Goal: Check status: Check status

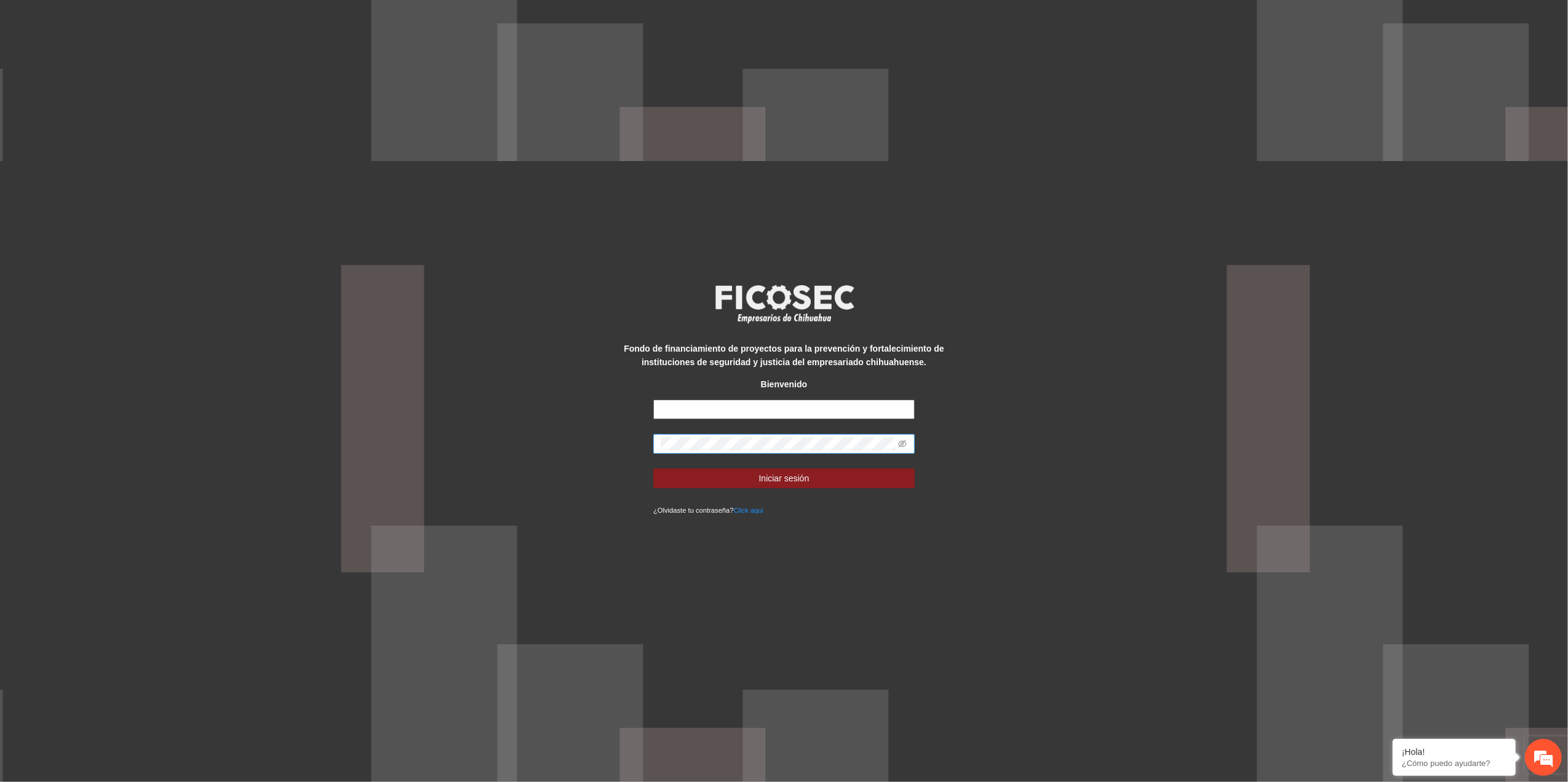
type input "**********"
click at [360, 447] on div "**********" at bounding box center [784, 391] width 1568 height 782
click at [653, 469] on button "Iniciar sesión" at bounding box center [784, 478] width 261 height 20
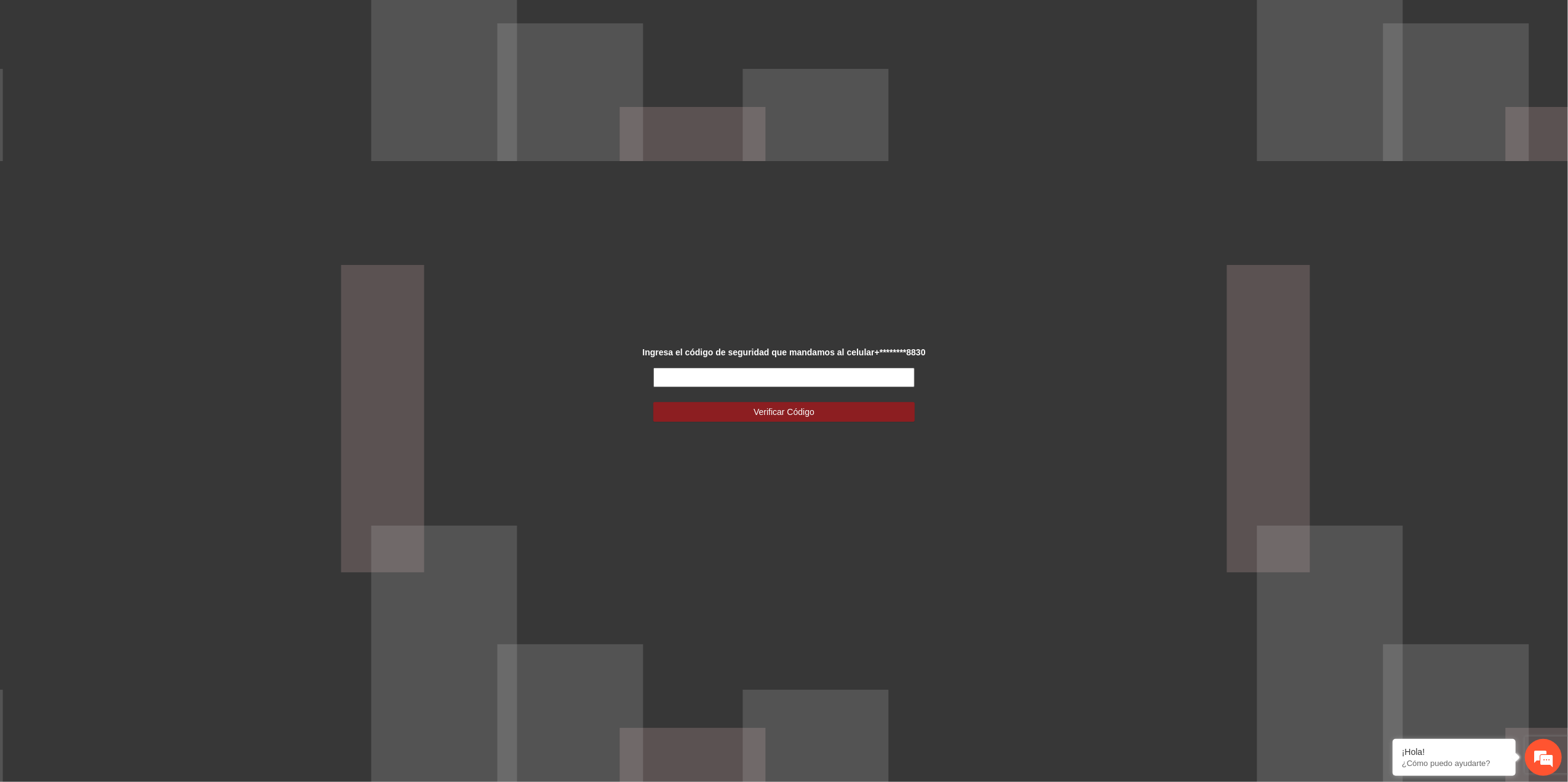
drag, startPoint x: 776, startPoint y: 367, endPoint x: 780, endPoint y: 377, distance: 10.8
click at [780, 375] on input "text" at bounding box center [784, 377] width 261 height 20
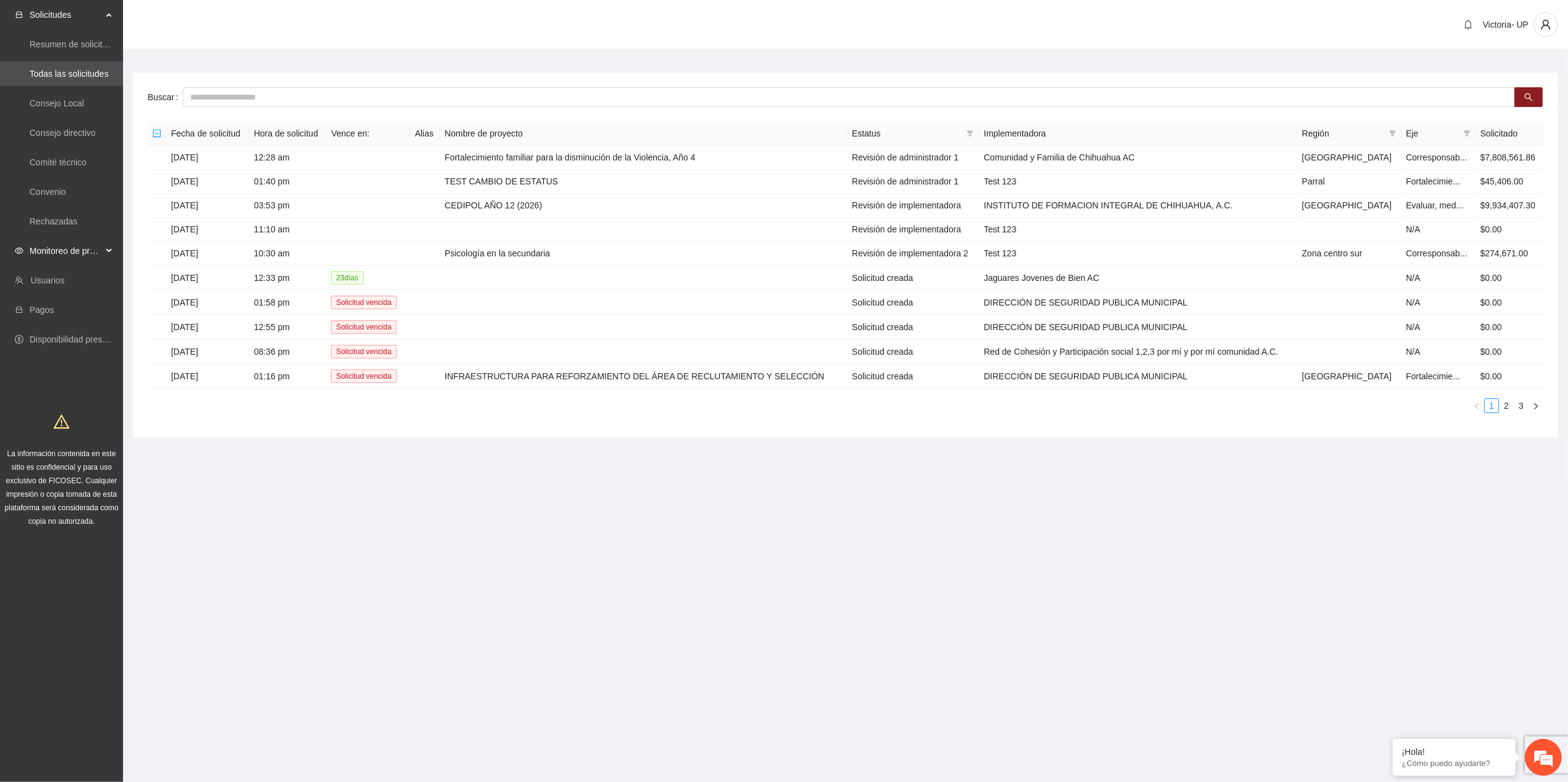
drag, startPoint x: 69, startPoint y: 243, endPoint x: 74, endPoint y: 265, distance: 22.6
click at [69, 256] on span "Monitoreo de proyectos" at bounding box center [65, 251] width 73 height 24
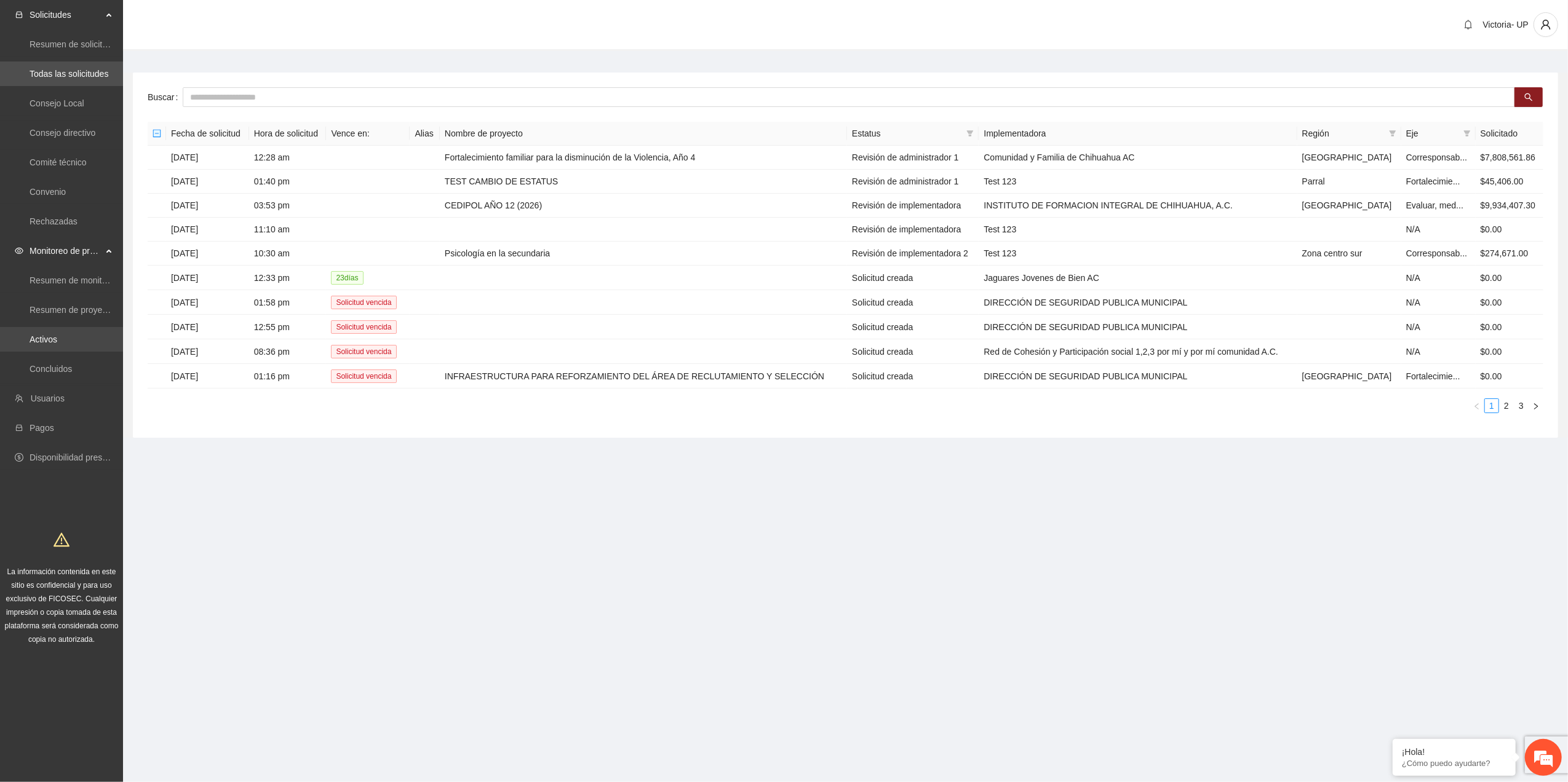
click at [57, 340] on link "Activos" at bounding box center [43, 340] width 28 height 10
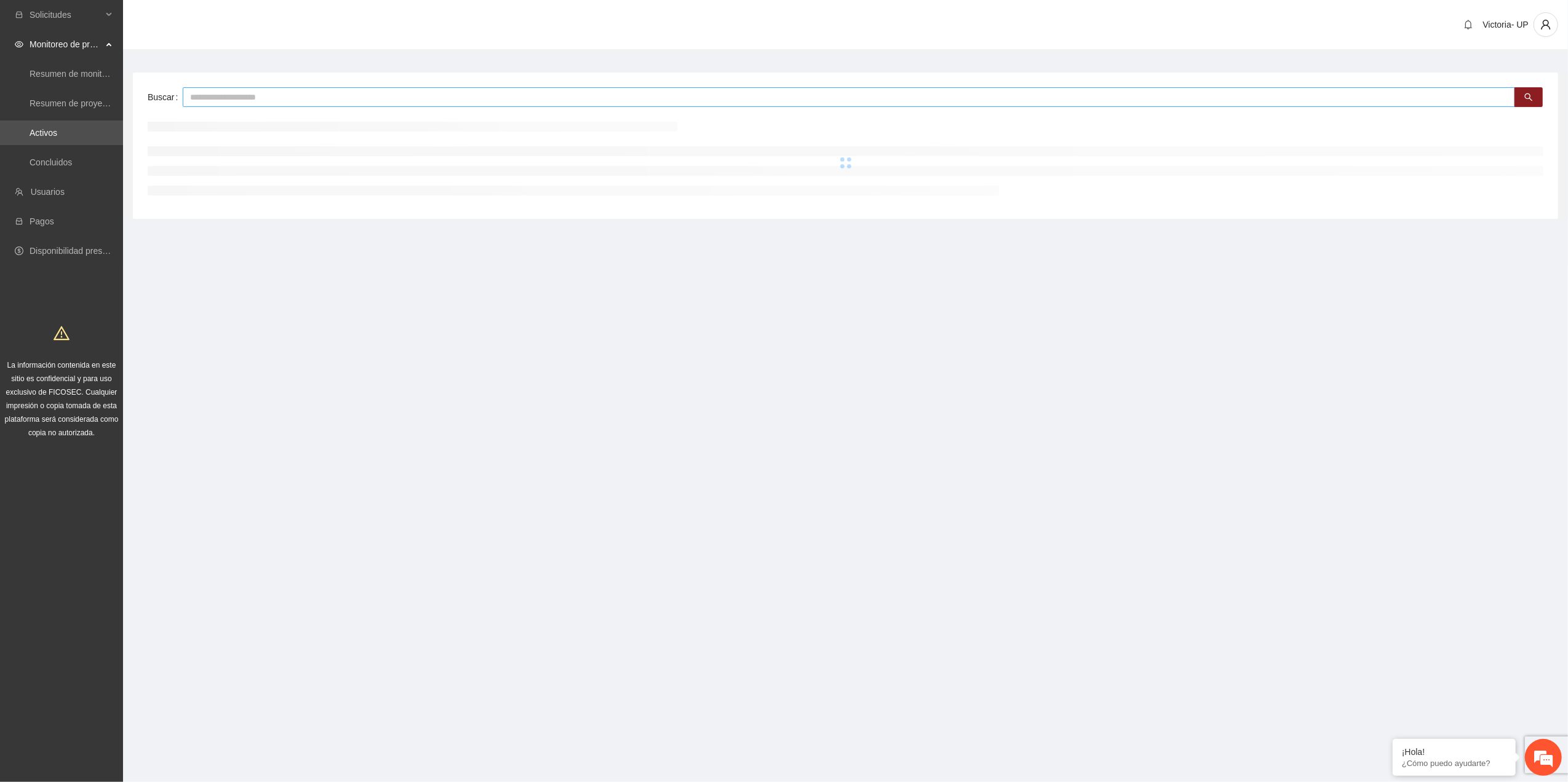
click at [227, 104] on input "text" at bounding box center [849, 97] width 1332 height 20
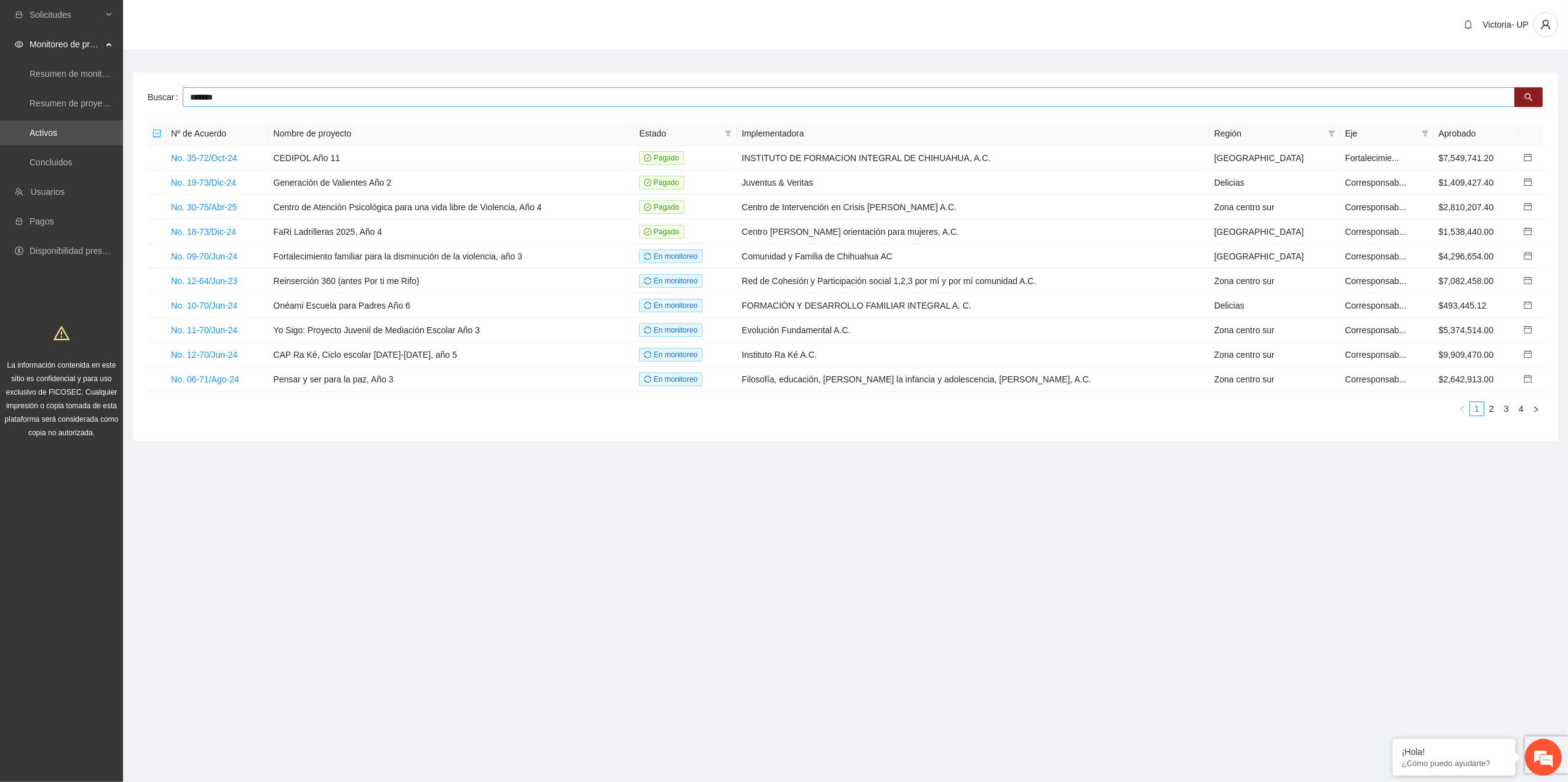
type input "*******"
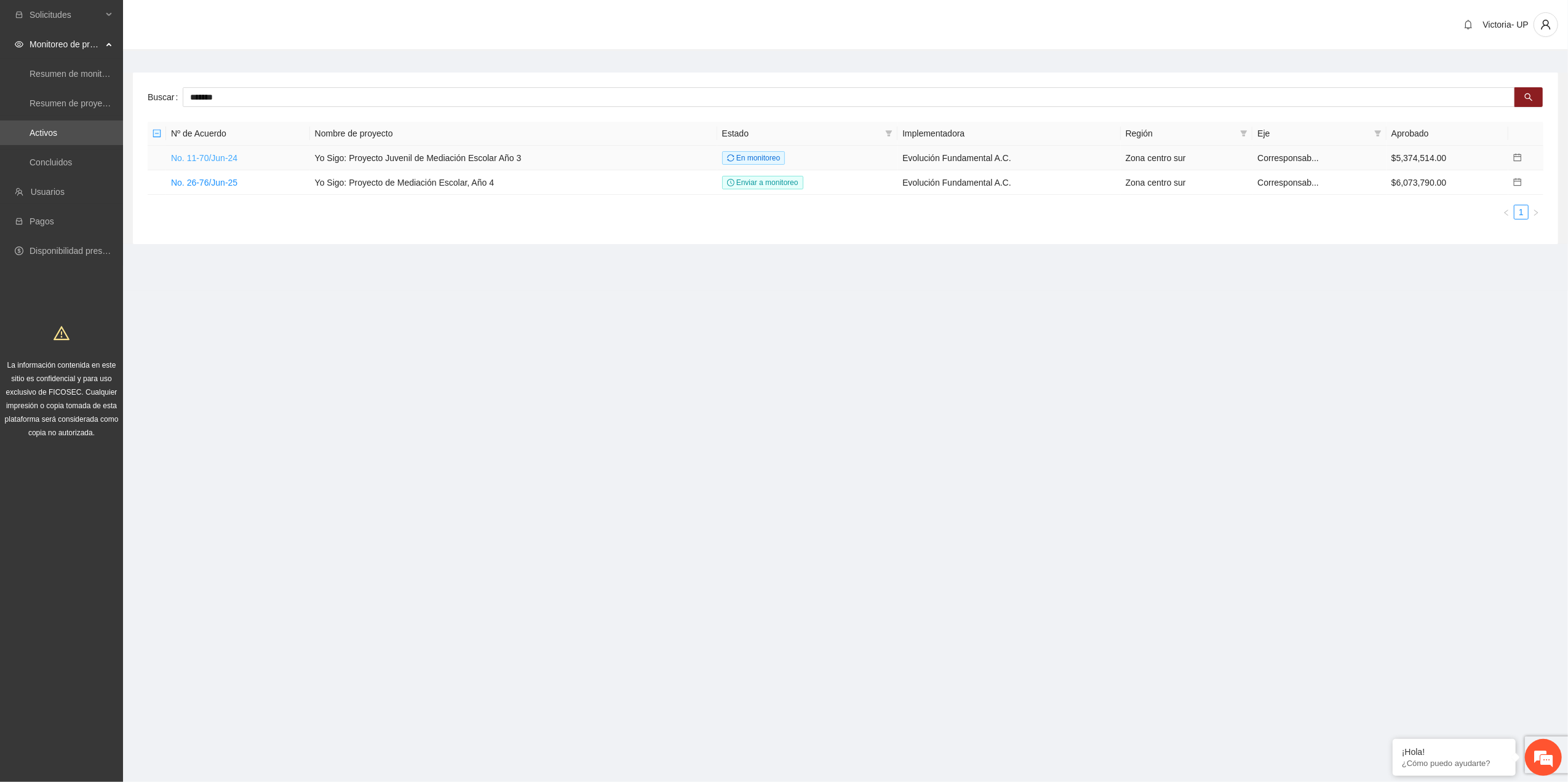
click at [225, 153] on link "No. 11-70/Jun-24" at bounding box center [203, 158] width 66 height 10
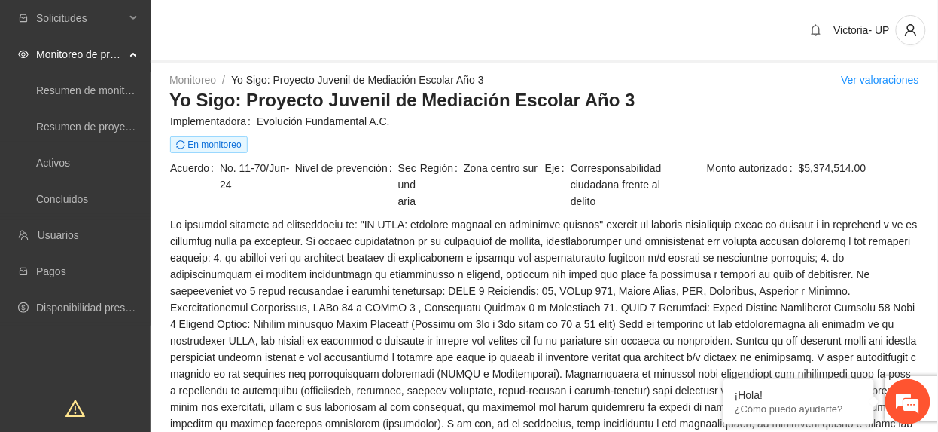
click at [471, 182] on td "Región Zona centro sur" at bounding box center [482, 187] width 125 height 56
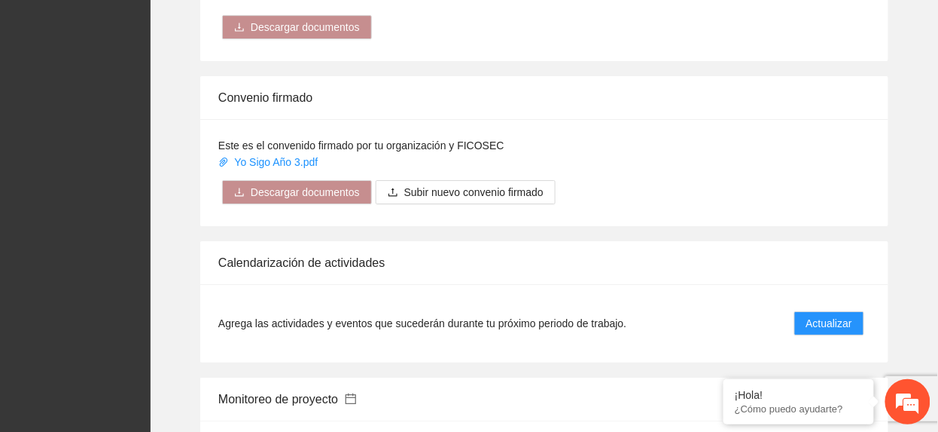
scroll to position [1506, 0]
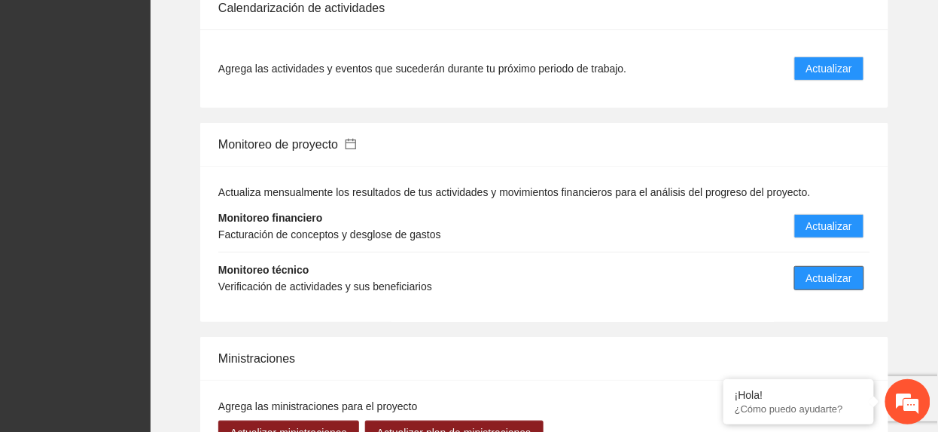
click at [831, 281] on span "Actualizar" at bounding box center [830, 278] width 46 height 17
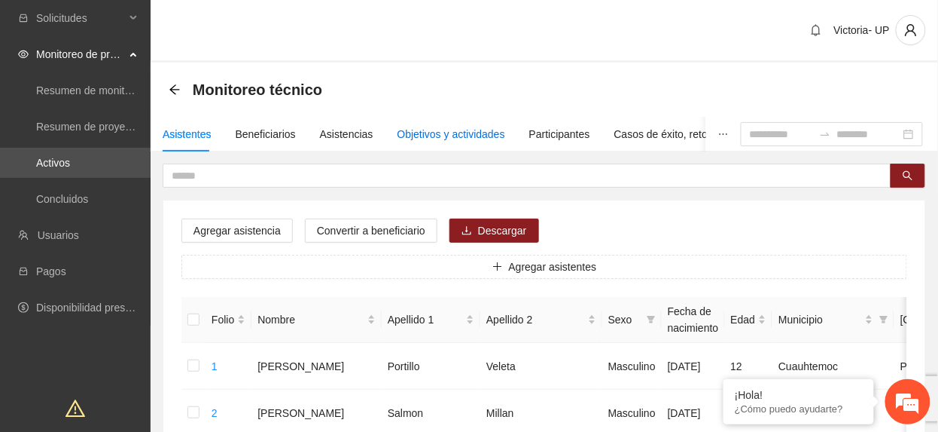
click at [422, 127] on div "Objetivos y actividades" at bounding box center [452, 134] width 108 height 17
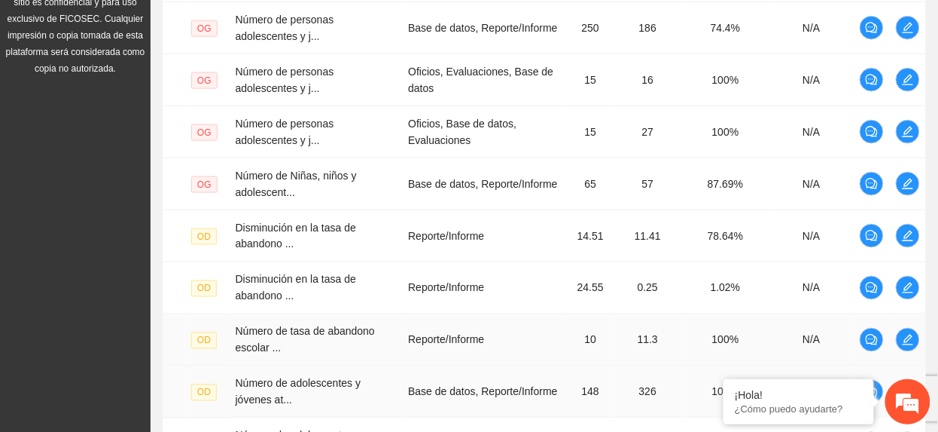
scroll to position [648, 0]
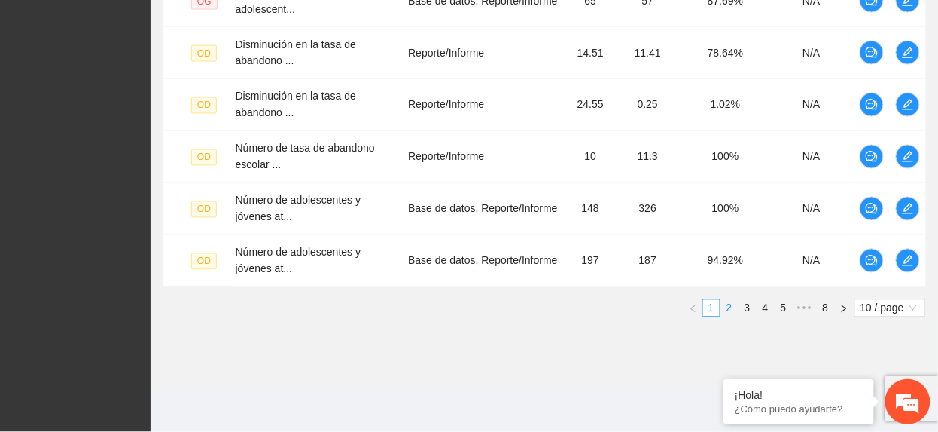
click at [730, 306] on link "2" at bounding box center [730, 308] width 17 height 17
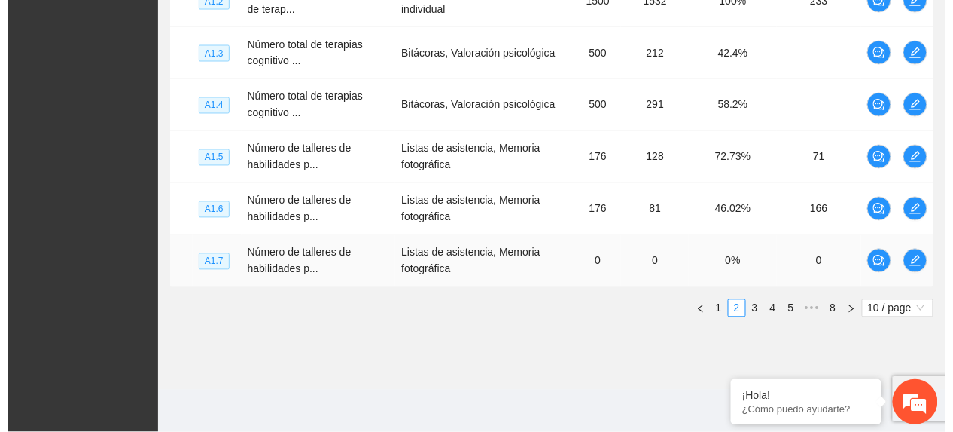
scroll to position [547, 0]
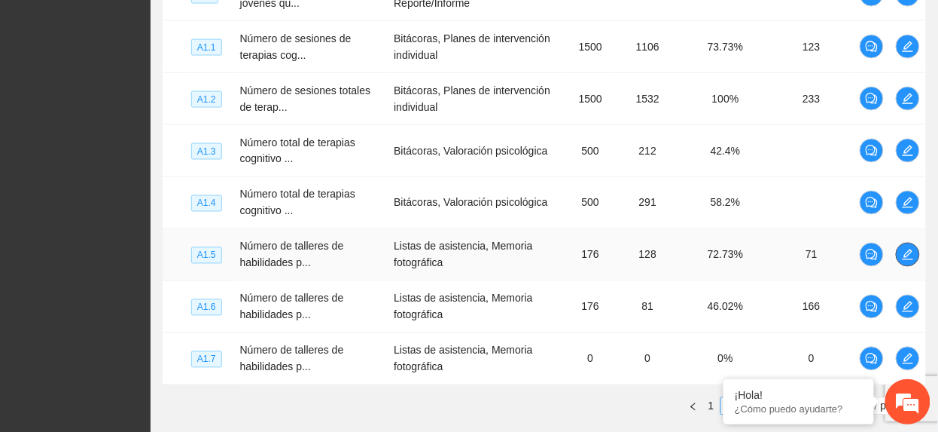
click at [905, 257] on icon "edit" at bounding box center [908, 255] width 12 height 12
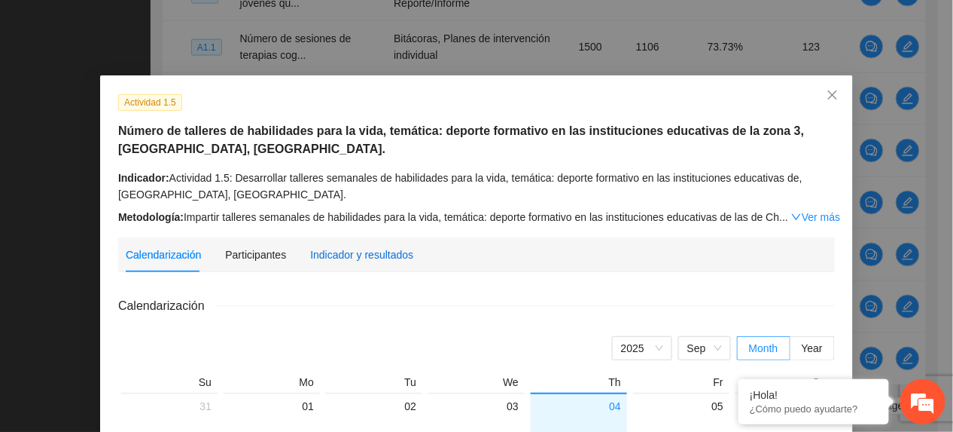
click at [355, 247] on div "Indicador y resultados" at bounding box center [361, 254] width 103 height 17
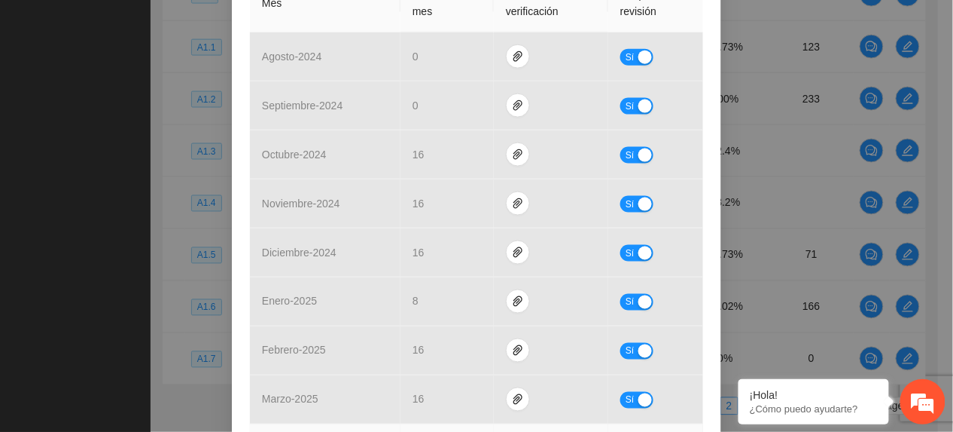
scroll to position [603, 0]
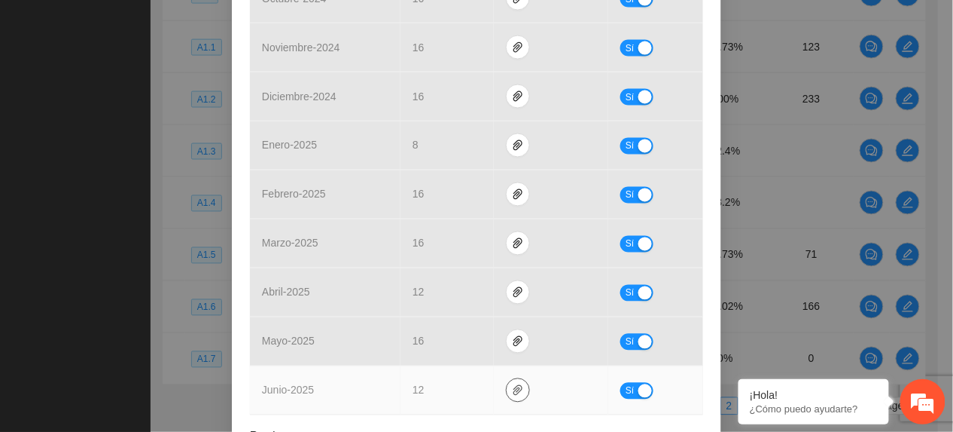
click at [512, 384] on icon "paper-clip" at bounding box center [518, 390] width 12 height 12
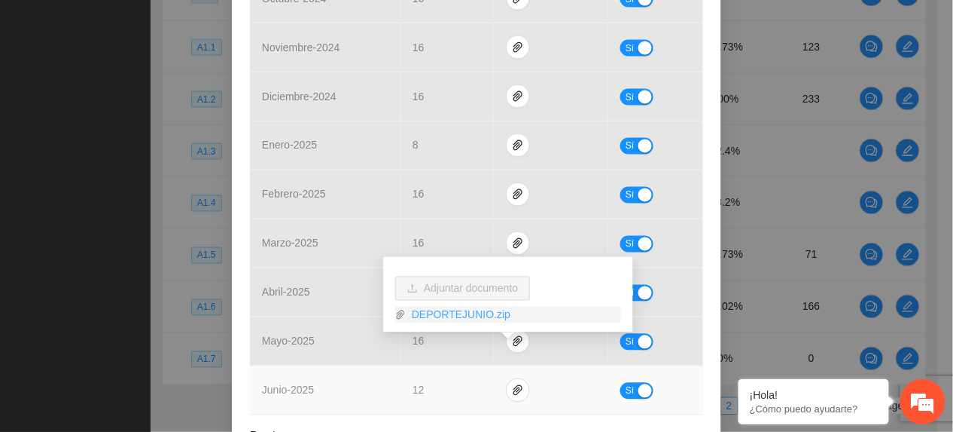
click at [459, 307] on link "DEPORTEJUNIO.zip" at bounding box center [513, 315] width 215 height 17
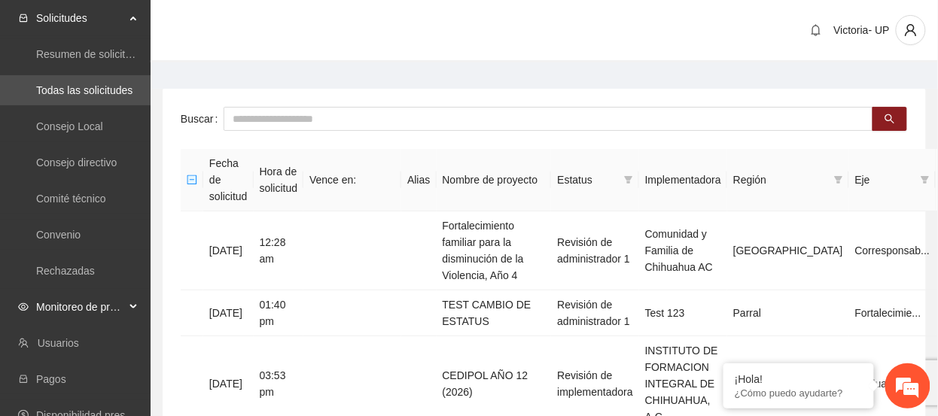
click at [74, 303] on span "Monitoreo de proyectos" at bounding box center [80, 307] width 89 height 30
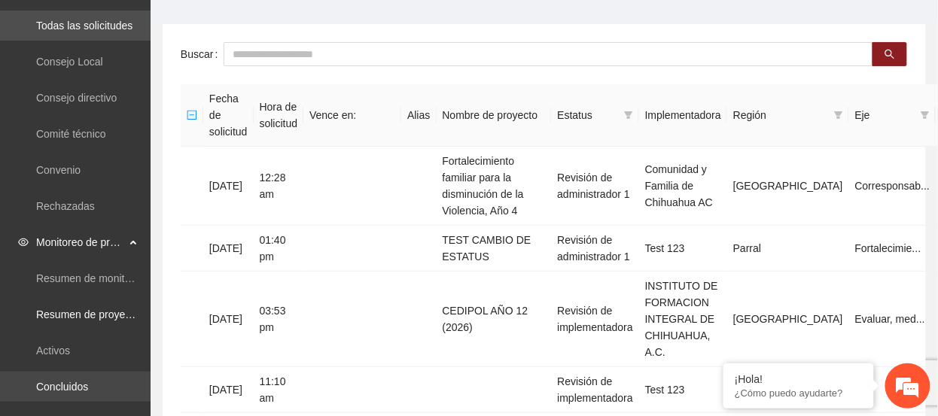
scroll to position [100, 0]
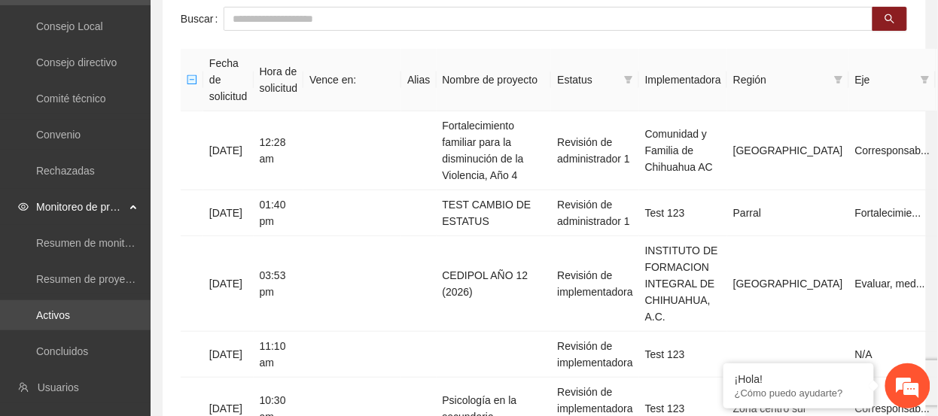
click at [70, 310] on link "Activos" at bounding box center [53, 316] width 34 height 12
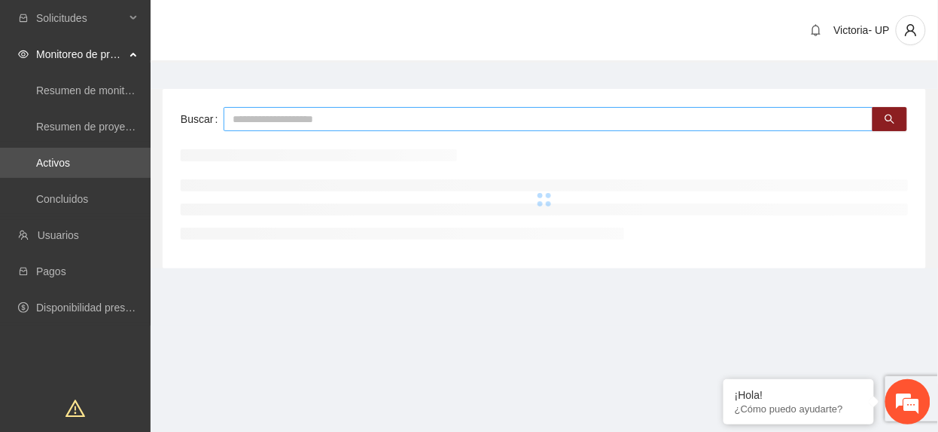
drag, startPoint x: 410, startPoint y: 116, endPoint x: 398, endPoint y: 116, distance: 12.1
click at [410, 116] on input "text" at bounding box center [549, 119] width 650 height 24
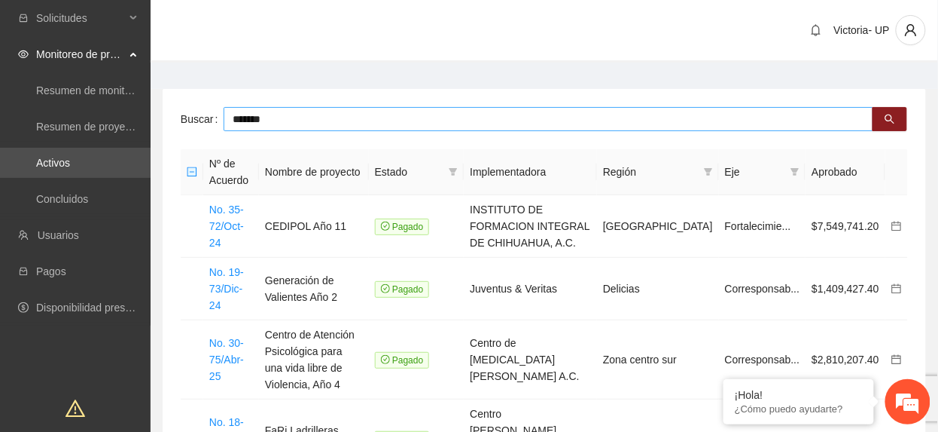
type input "*******"
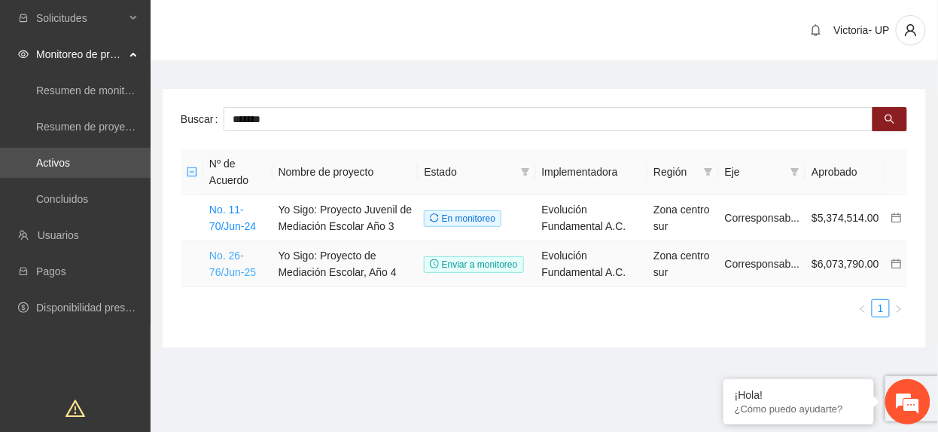
click at [236, 267] on link "No. 26-76/Jun-25" at bounding box center [232, 263] width 47 height 29
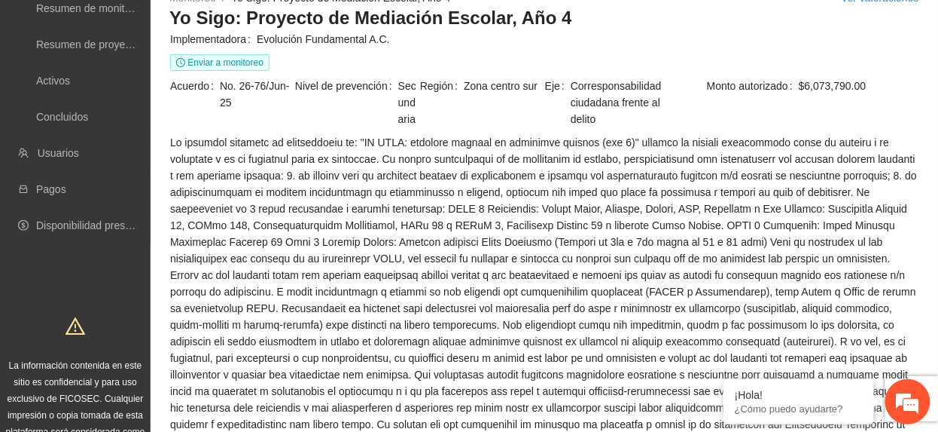
scroll to position [100, 0]
